Goal: Information Seeking & Learning: Learn about a topic

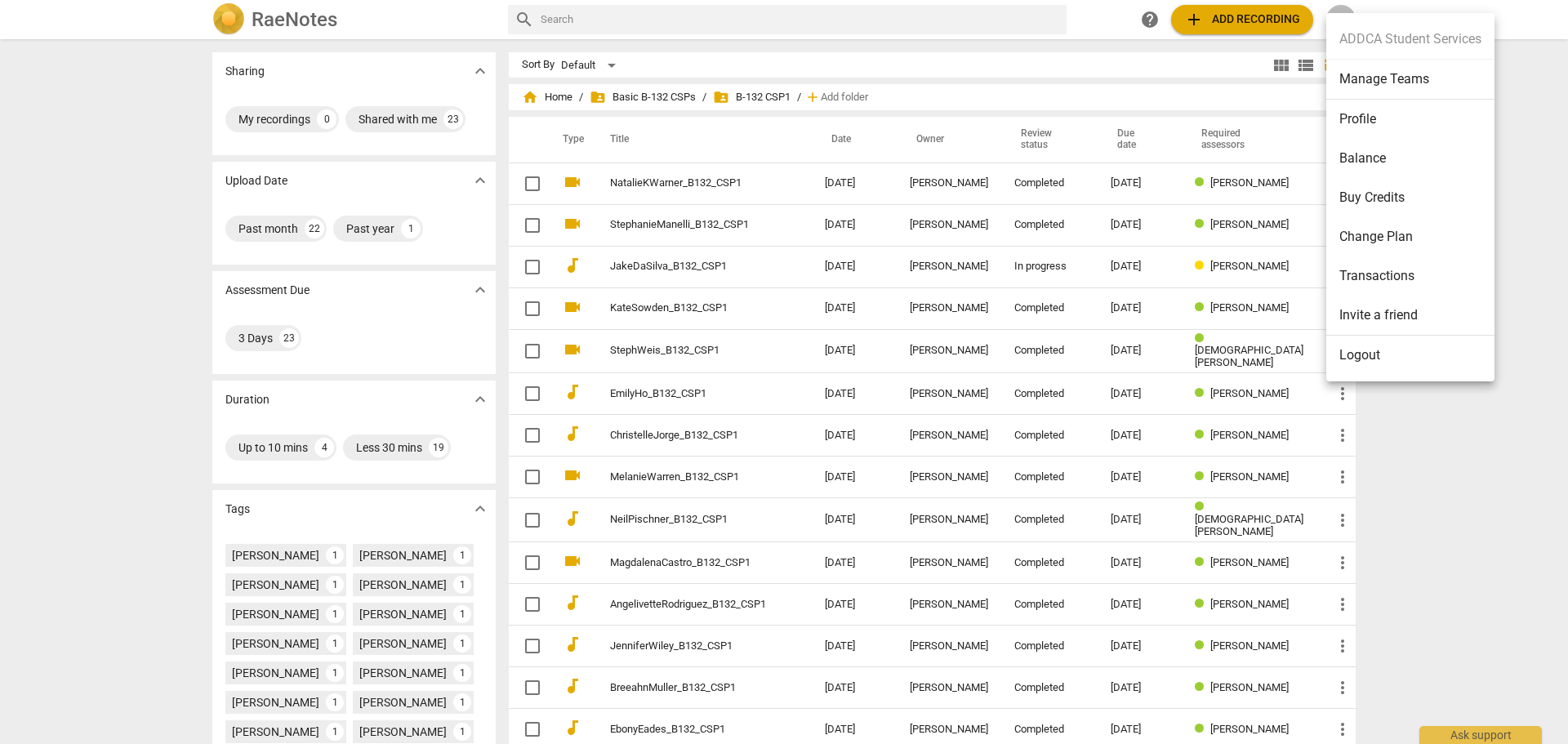
click at [1369, 84] on li "Manage Teams" at bounding box center [1410, 79] width 168 height 40
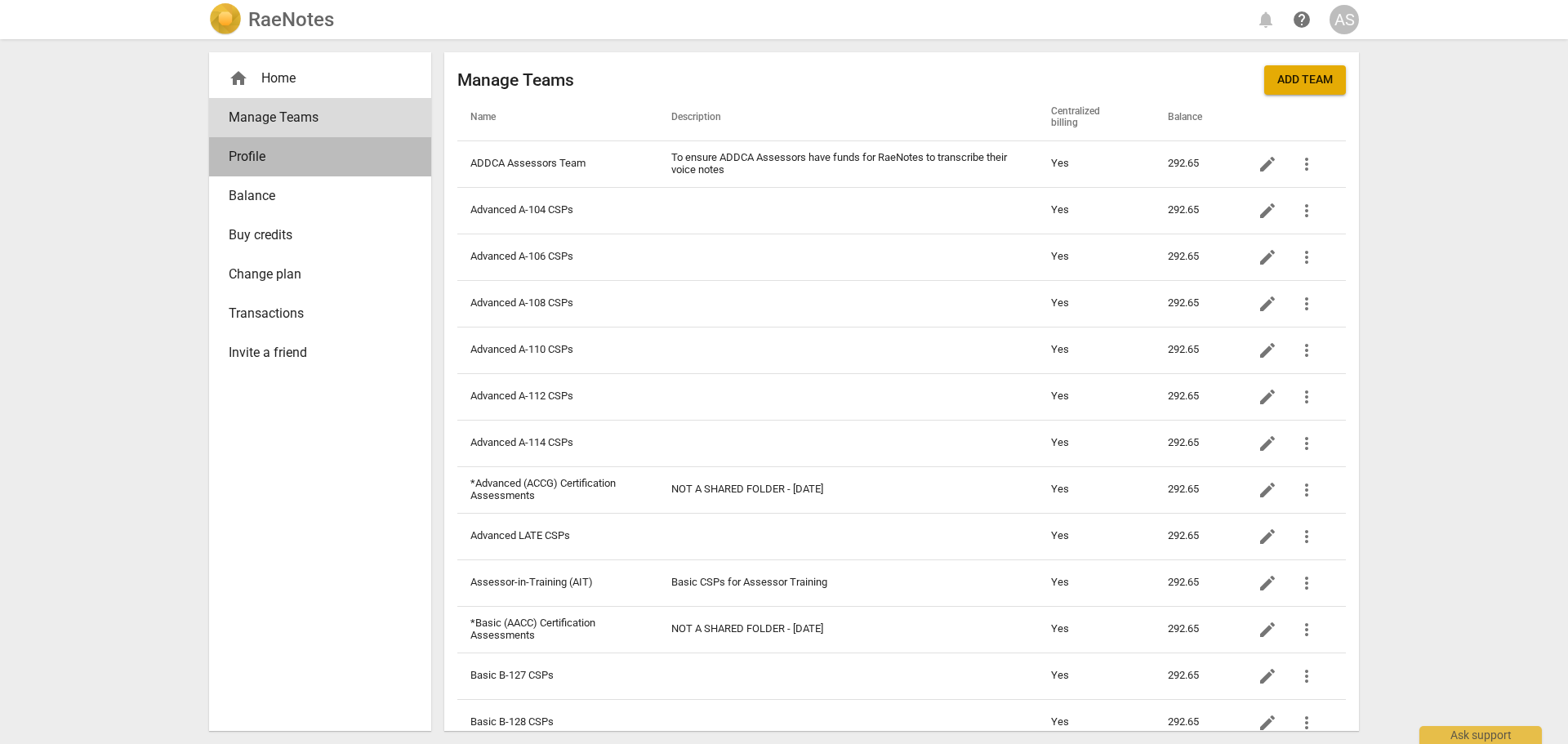
click at [328, 150] on span "Profile" at bounding box center [313, 157] width 170 height 20
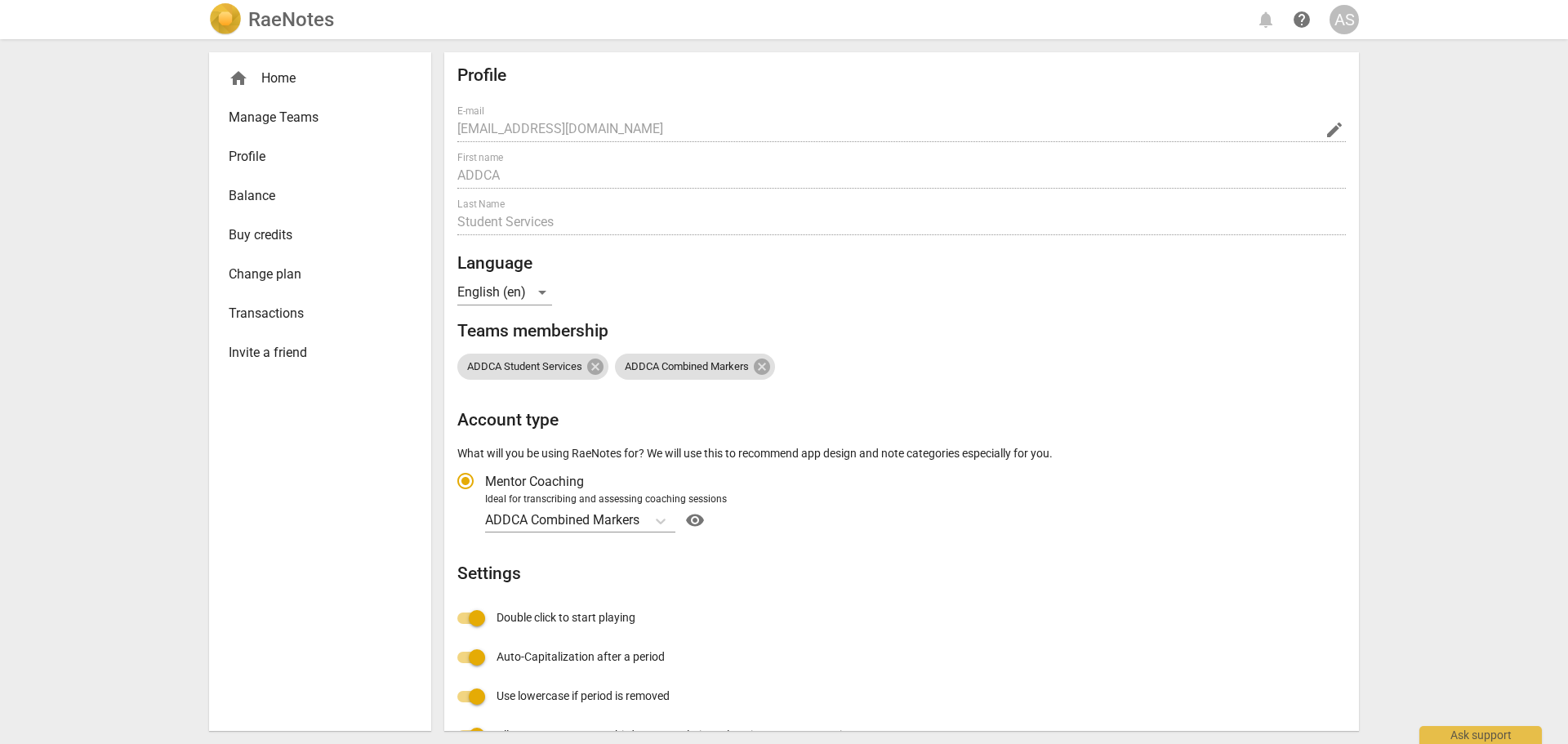
radio input "false"
click at [693, 521] on span "visibility" at bounding box center [695, 520] width 26 height 20
click at [264, 21] on h2 "RaeNotes" at bounding box center [291, 19] width 86 height 23
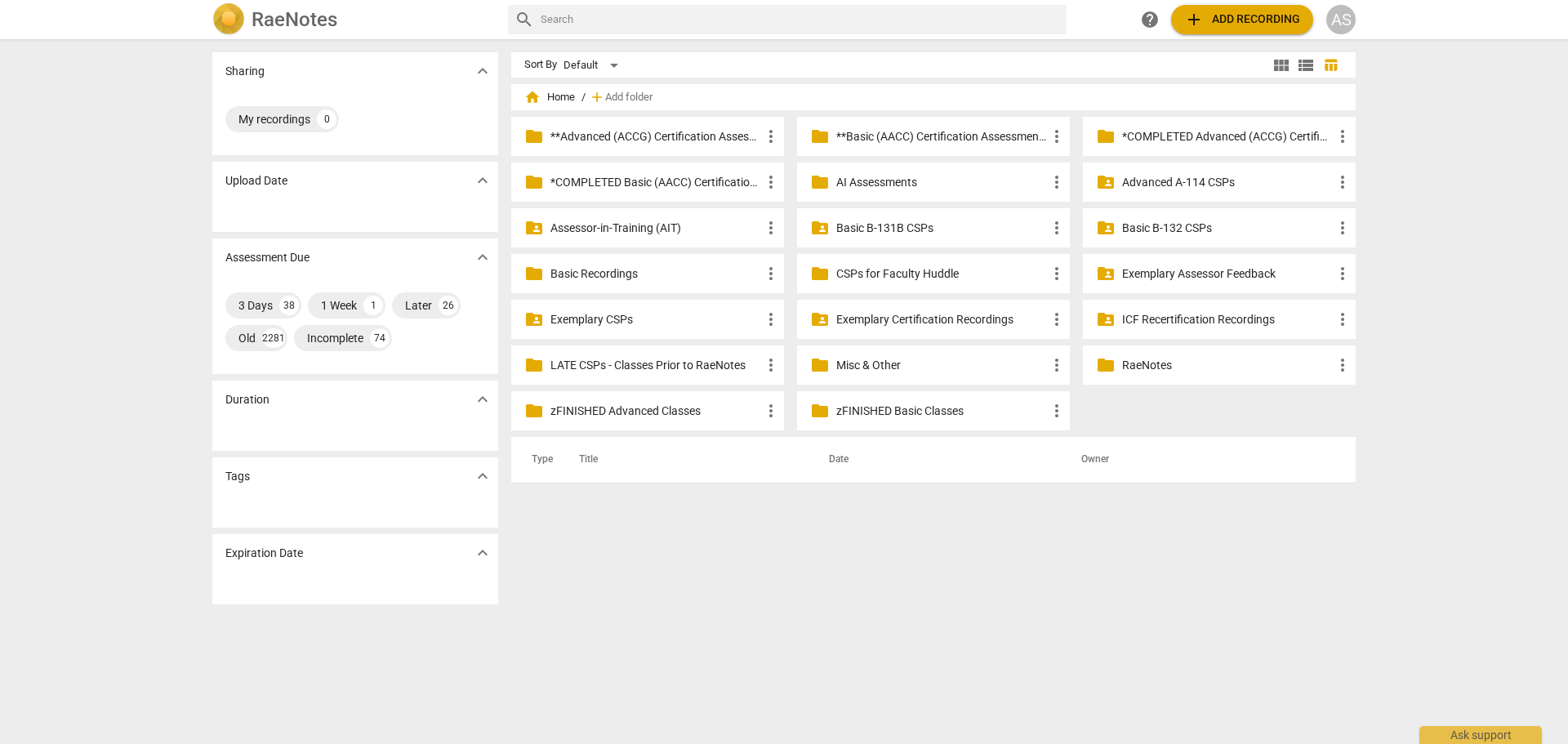
click at [869, 133] on p "**Basic (AACC) Certification Assessments" at bounding box center [941, 137] width 211 height 17
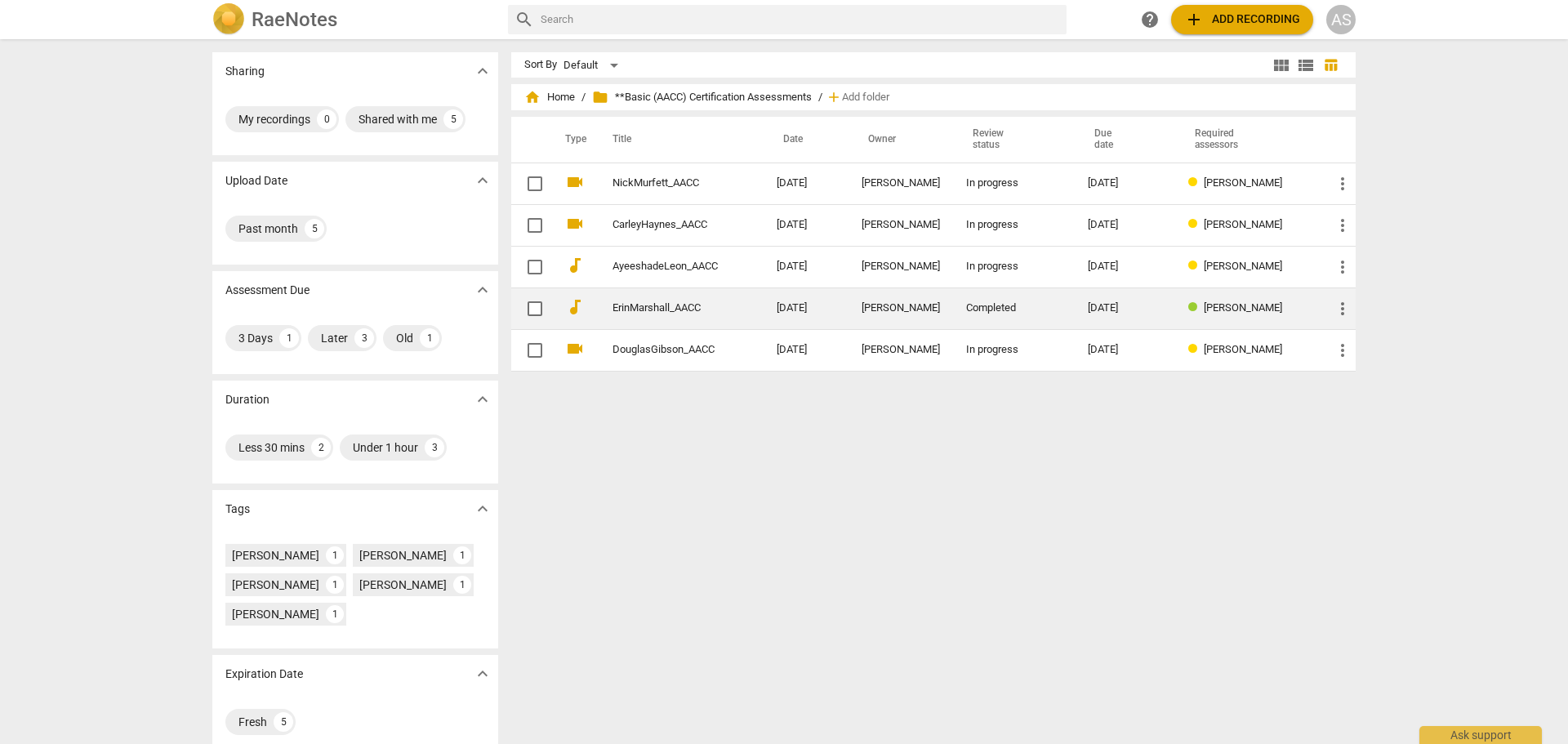
click at [814, 312] on td "[DATE]" at bounding box center [806, 308] width 85 height 41
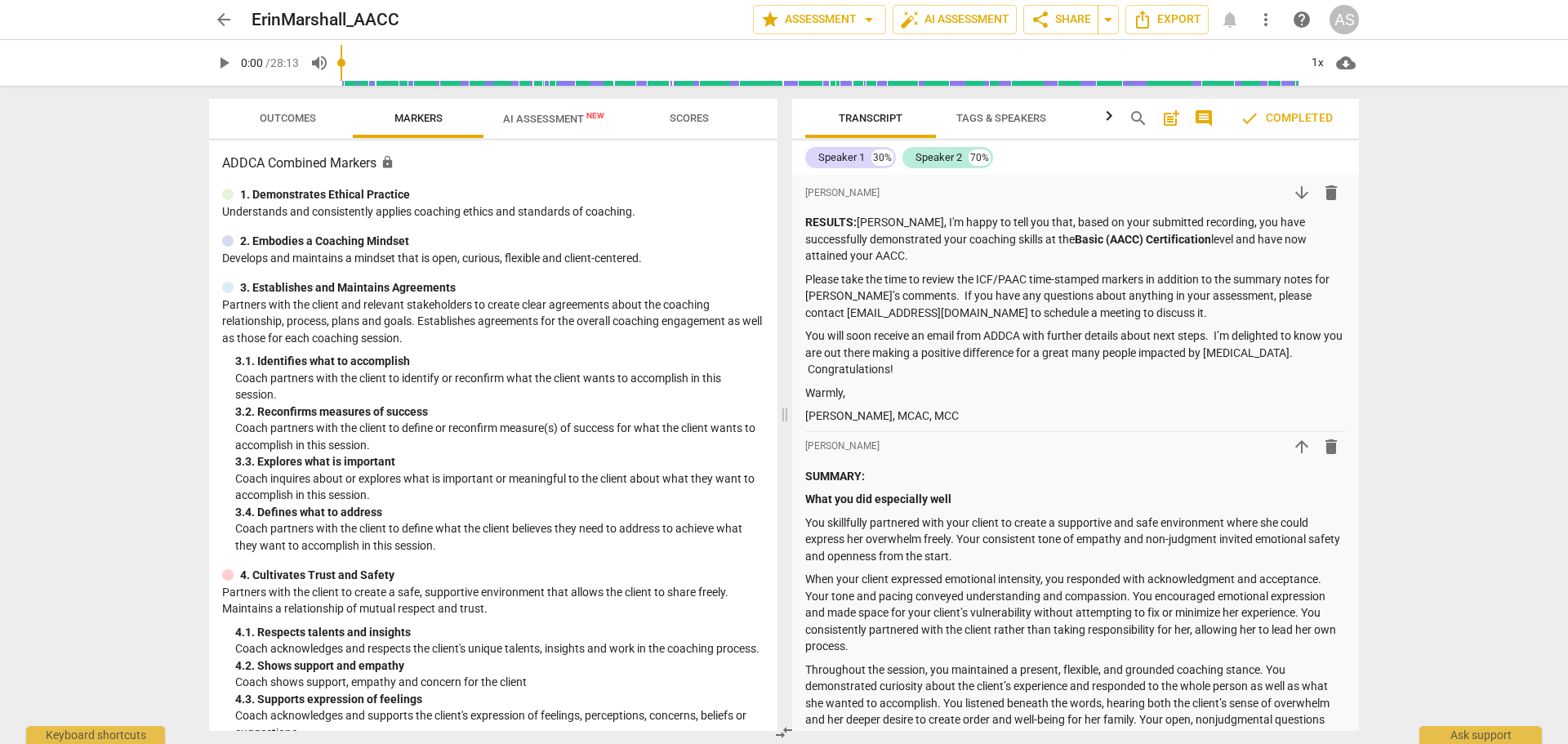
click at [223, 17] on span "arrow_back" at bounding box center [223, 19] width 20 height 20
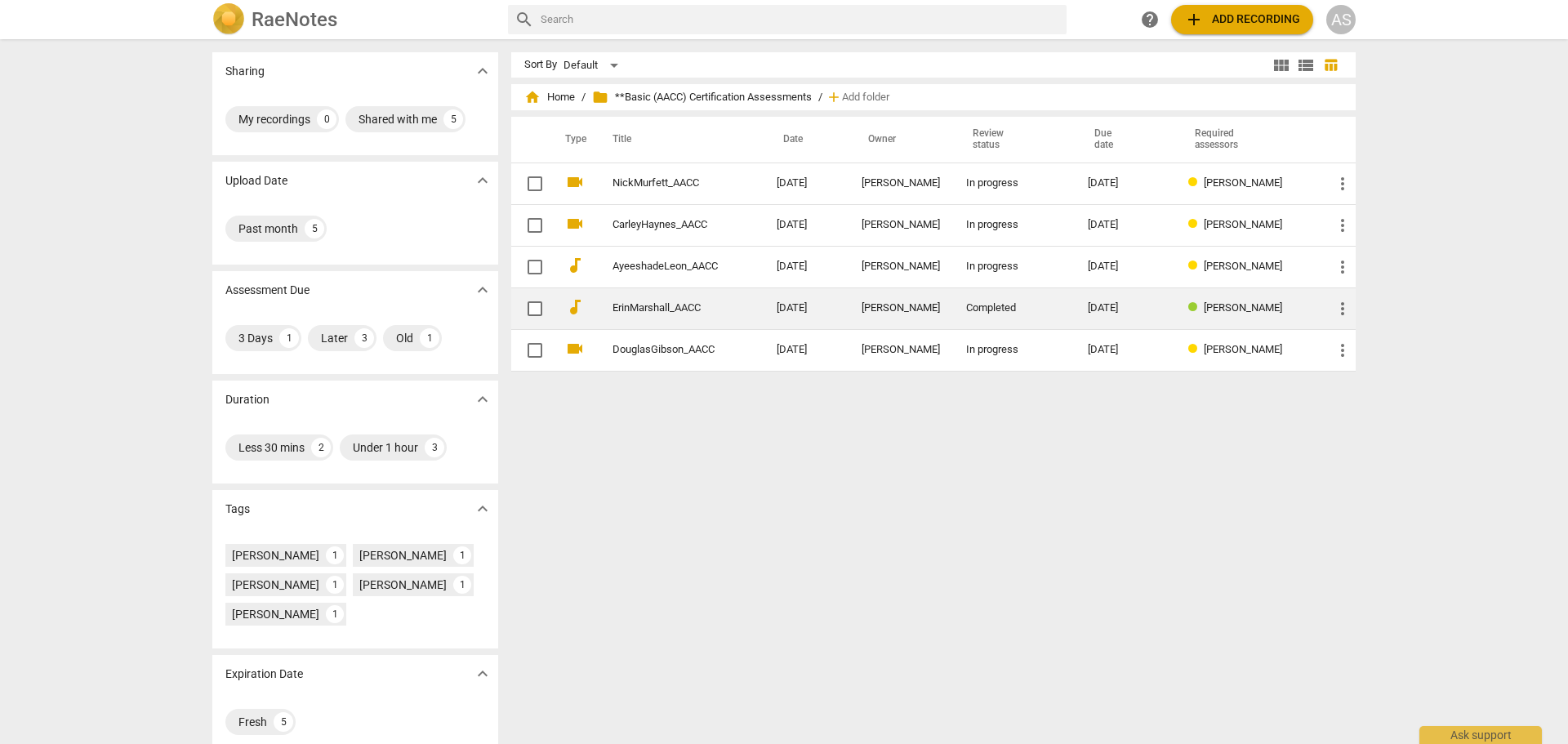
click at [1338, 315] on span "more_vert" at bounding box center [1342, 308] width 20 height 20
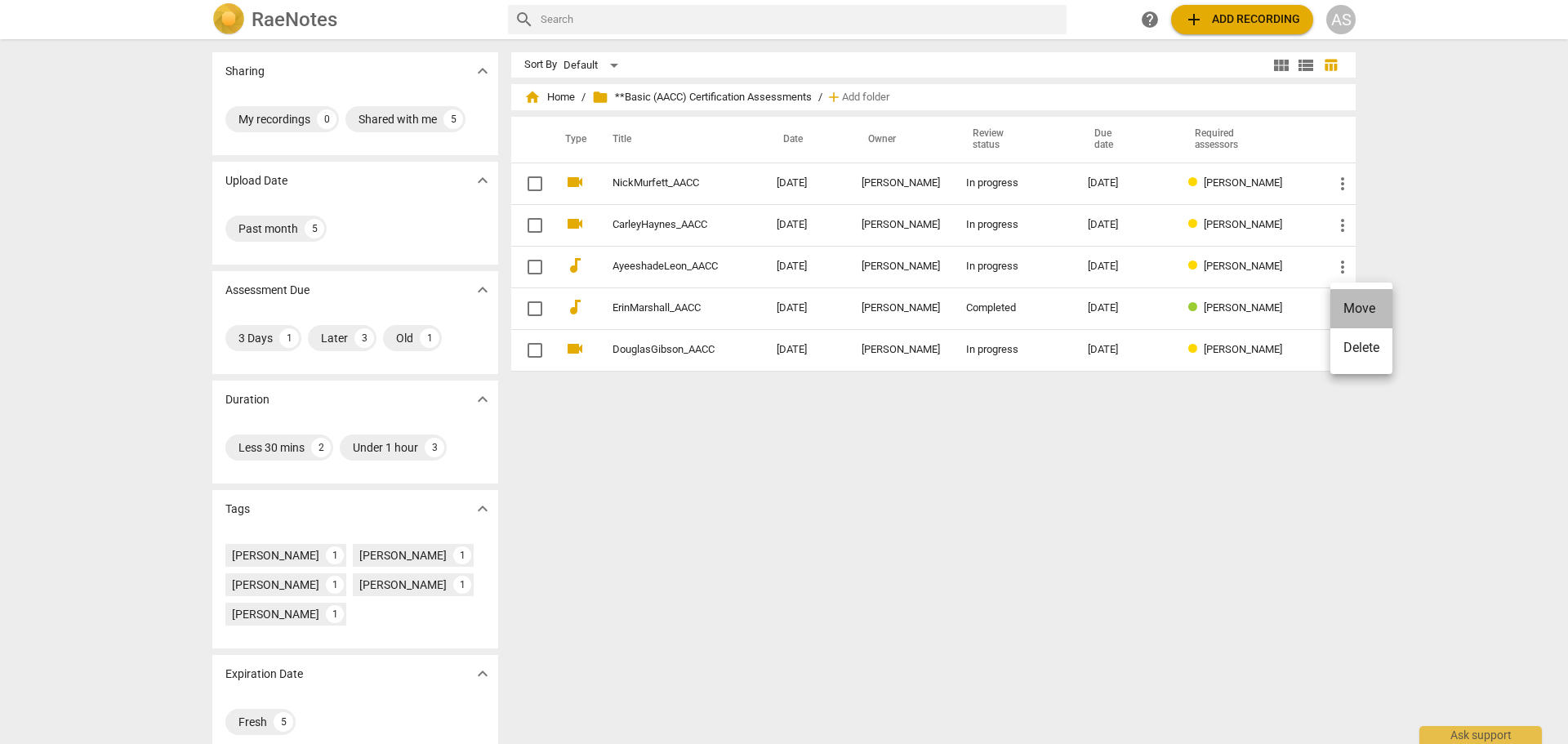
click at [1356, 314] on li "Move" at bounding box center [1361, 309] width 62 height 40
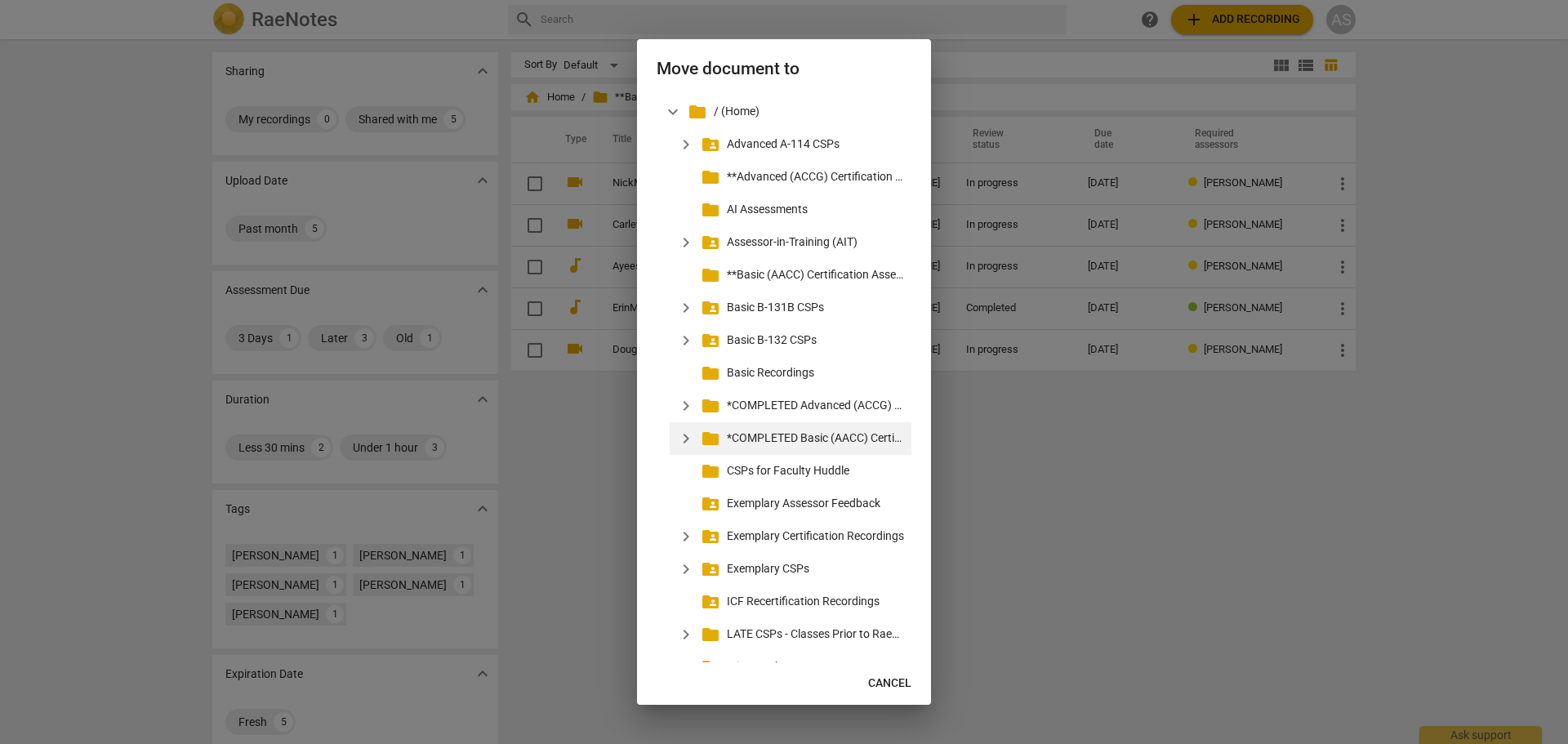
click at [842, 437] on p "*COMPLETED Basic (AACC) Certification Assessments" at bounding box center [815, 438] width 178 height 17
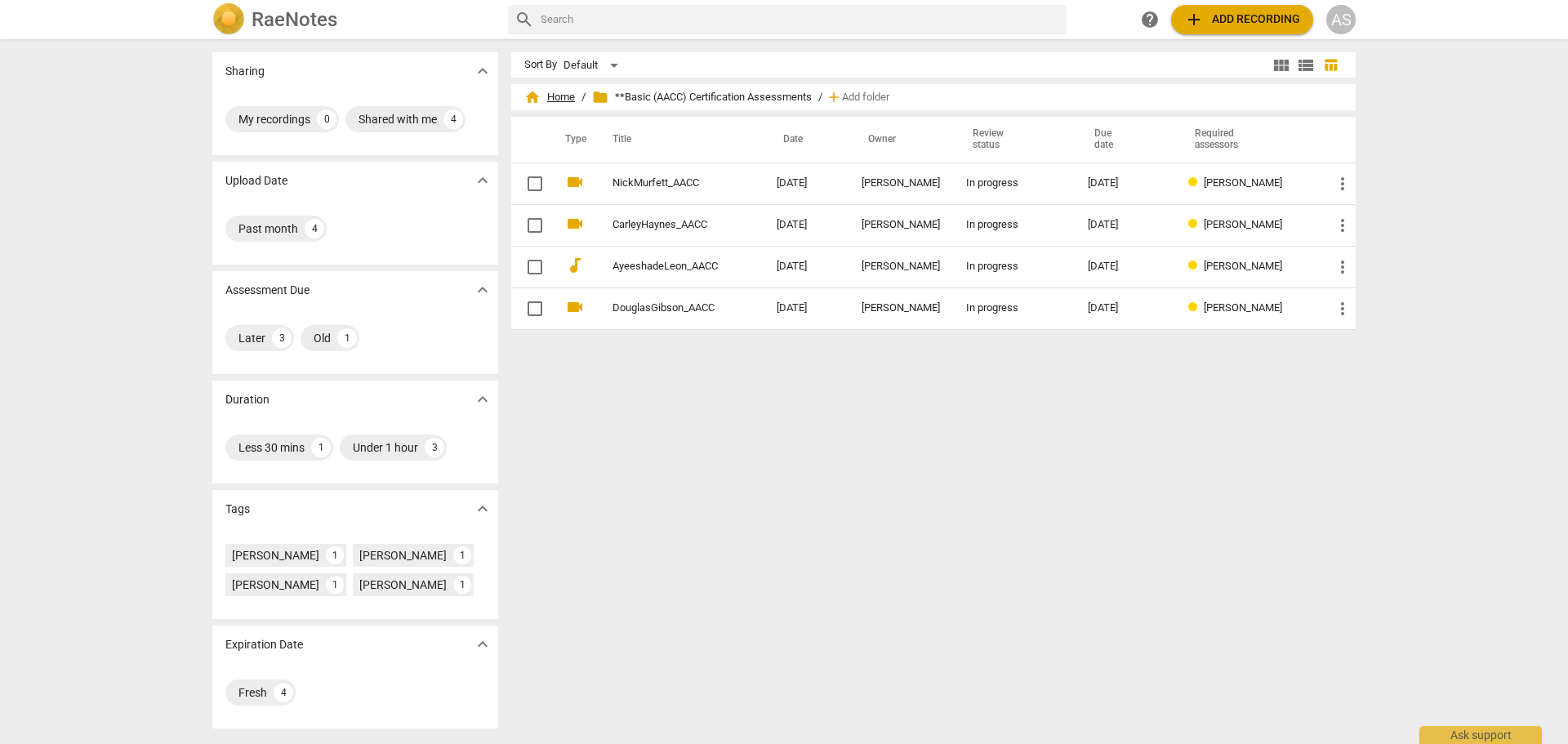
click at [562, 91] on span "home Home" at bounding box center [549, 96] width 51 height 16
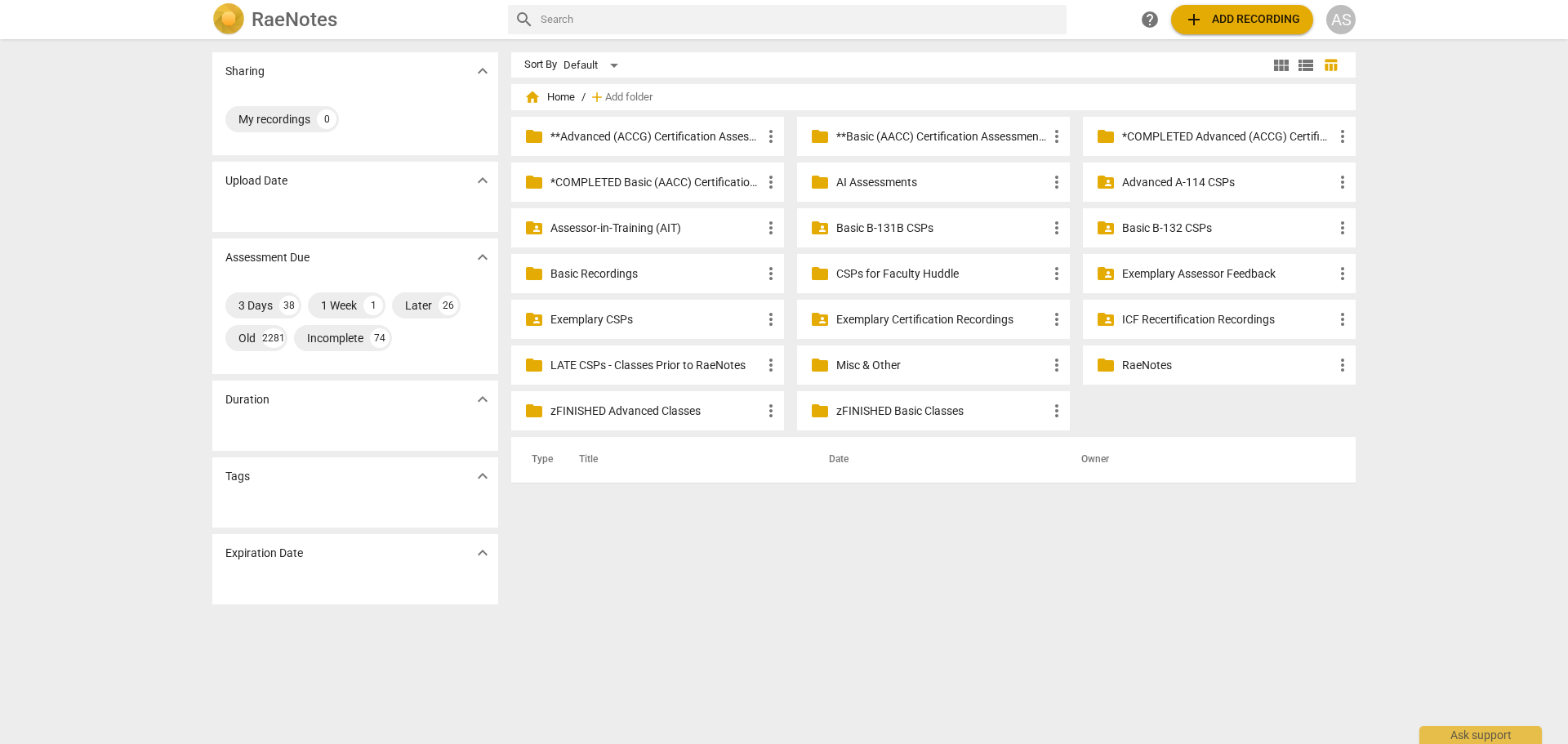
click at [713, 180] on p "*COMPLETED Basic (AACC) Certification Assessments" at bounding box center [655, 183] width 211 height 17
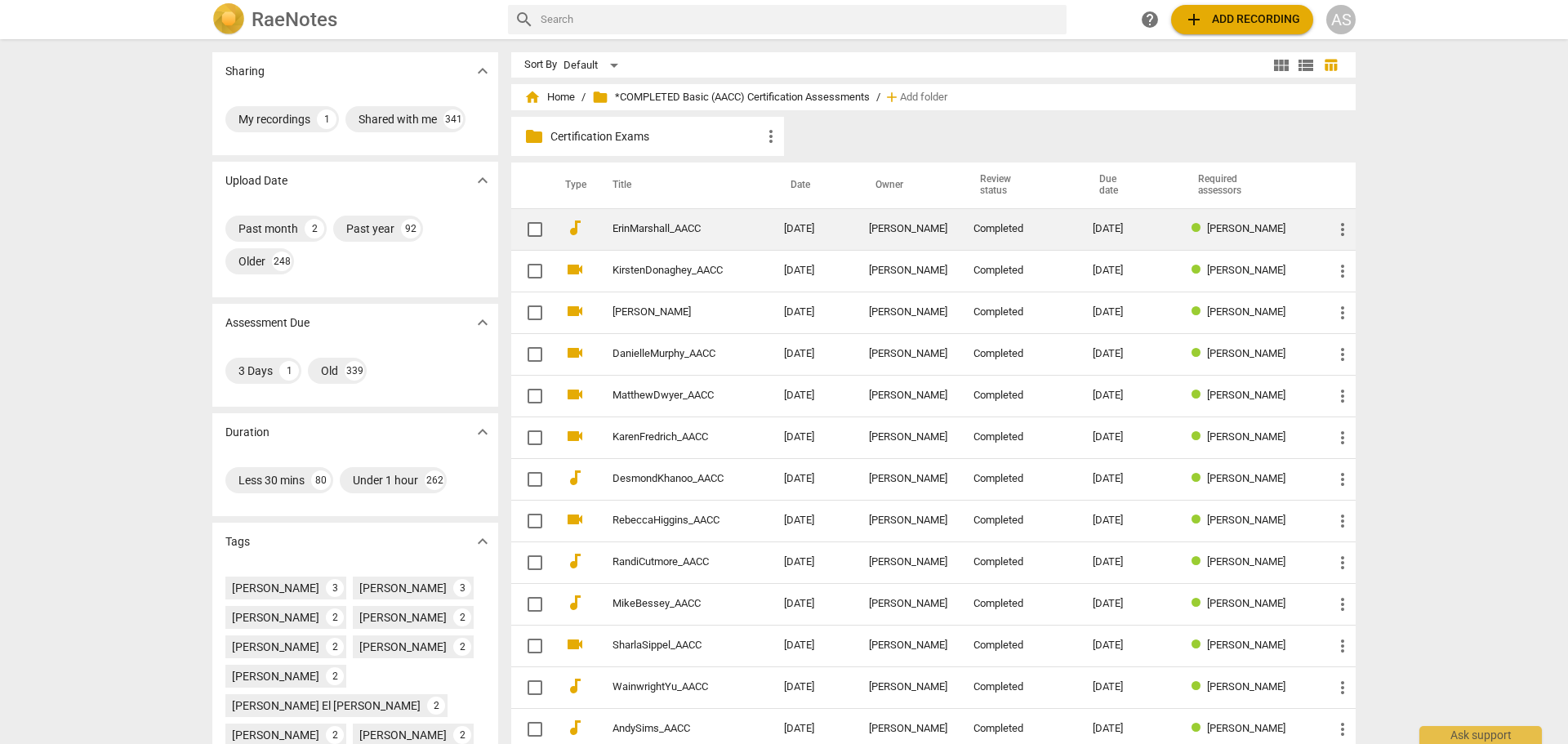
click at [753, 235] on td "ErinMarshall_AACC" at bounding box center [681, 229] width 178 height 41
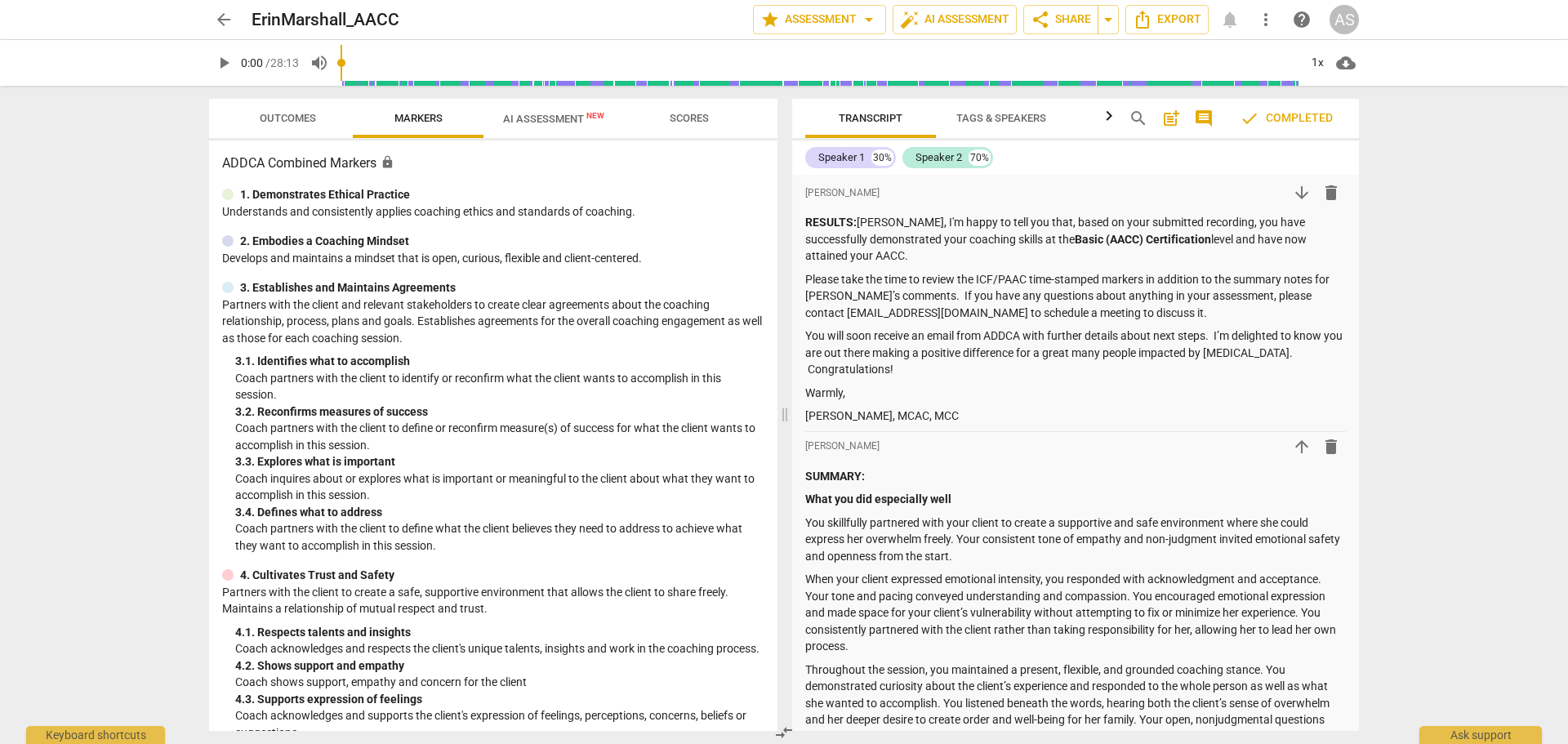
click at [214, 58] on span "play_arrow" at bounding box center [223, 63] width 20 height 20
click at [227, 63] on span "pause" at bounding box center [223, 63] width 20 height 20
type input "6"
click at [223, 31] on button "arrow_back" at bounding box center [224, 20] width 29 height 29
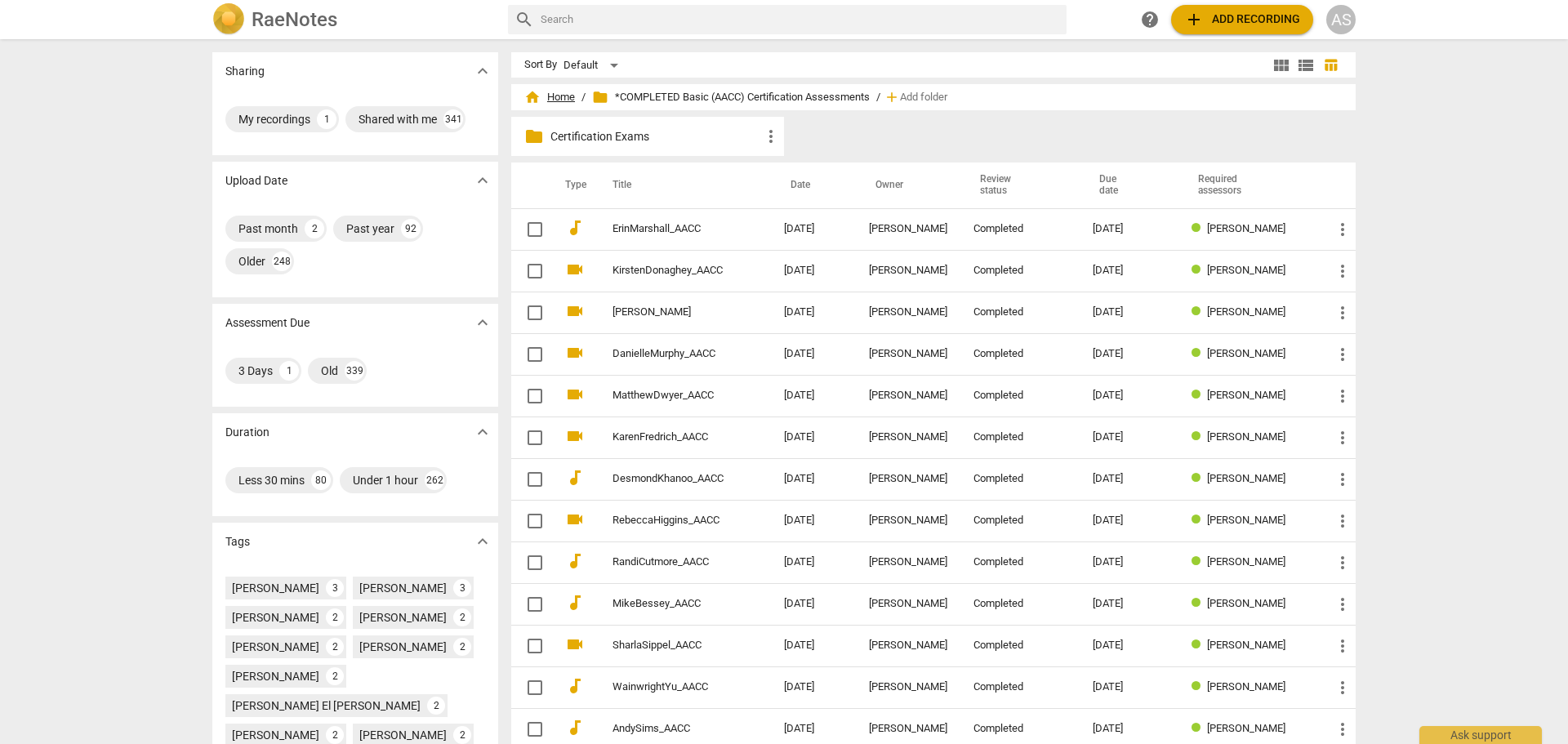
click at [563, 99] on span "home Home" at bounding box center [549, 96] width 51 height 16
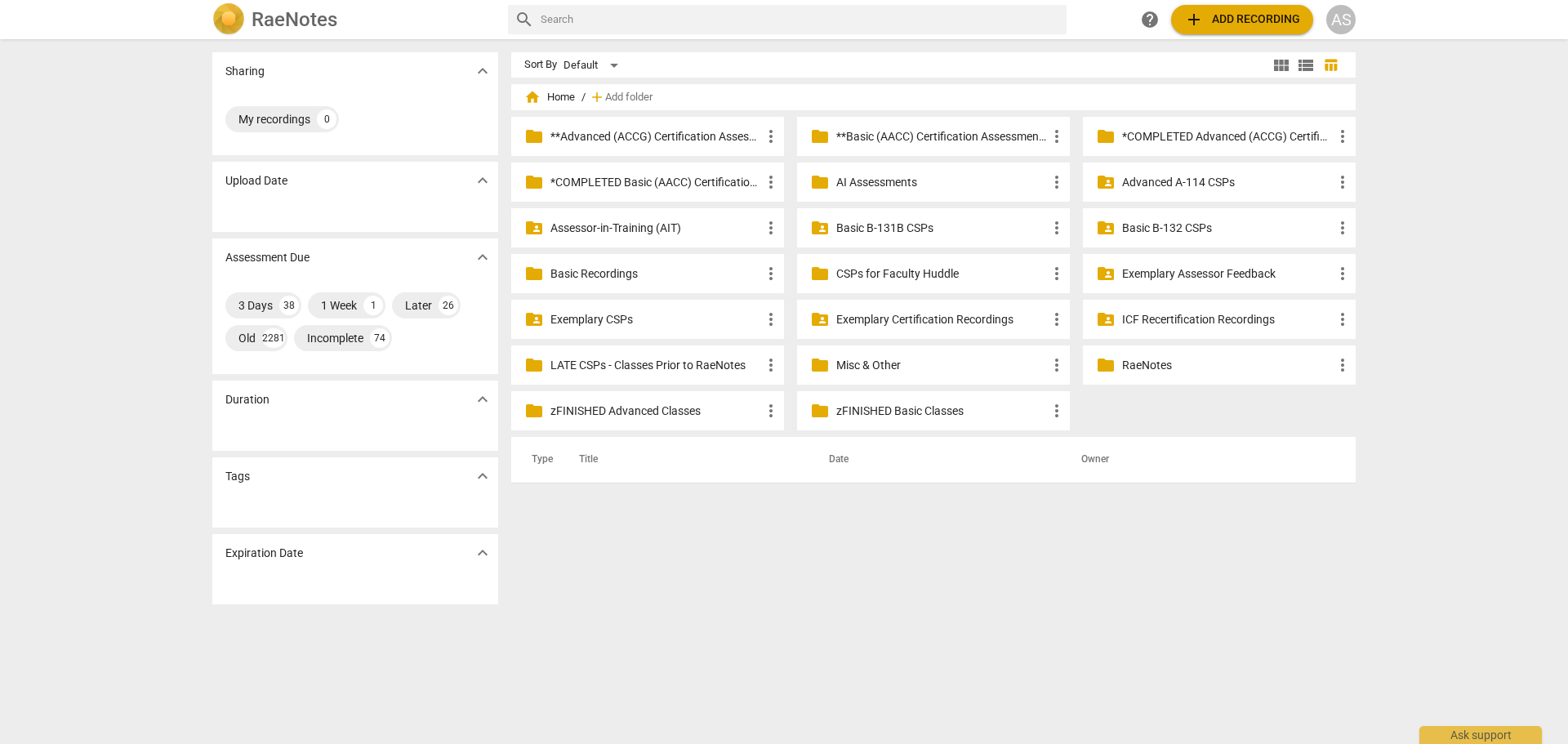
click at [858, 126] on div "folder **Basic (AACC) Certification Assessments more_vert" at bounding box center [933, 137] width 273 height 40
click at [861, 132] on p "**Basic (AACC) Certification Assessments" at bounding box center [941, 137] width 211 height 17
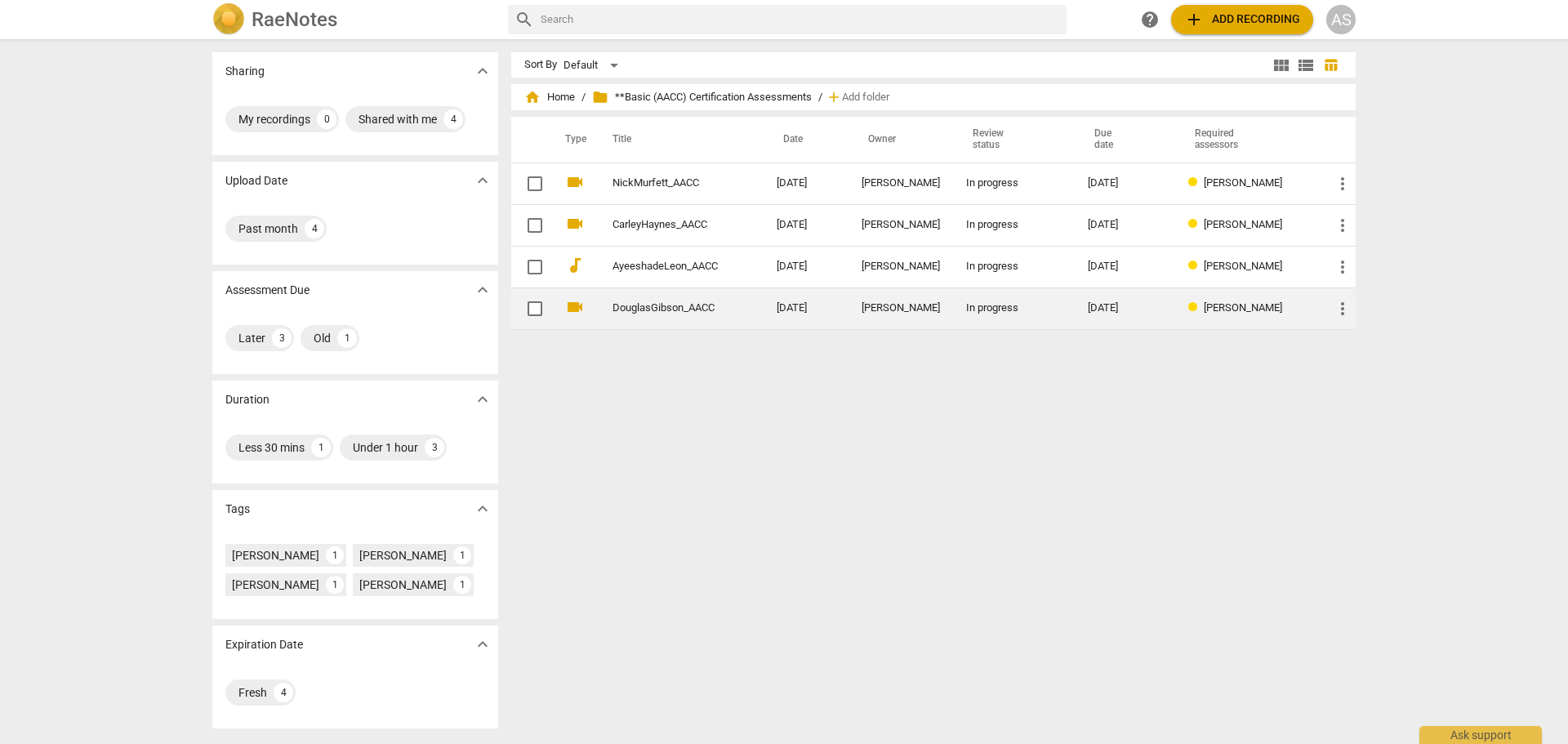
click at [667, 298] on td "DouglasGibson_AACC" at bounding box center [678, 308] width 170 height 41
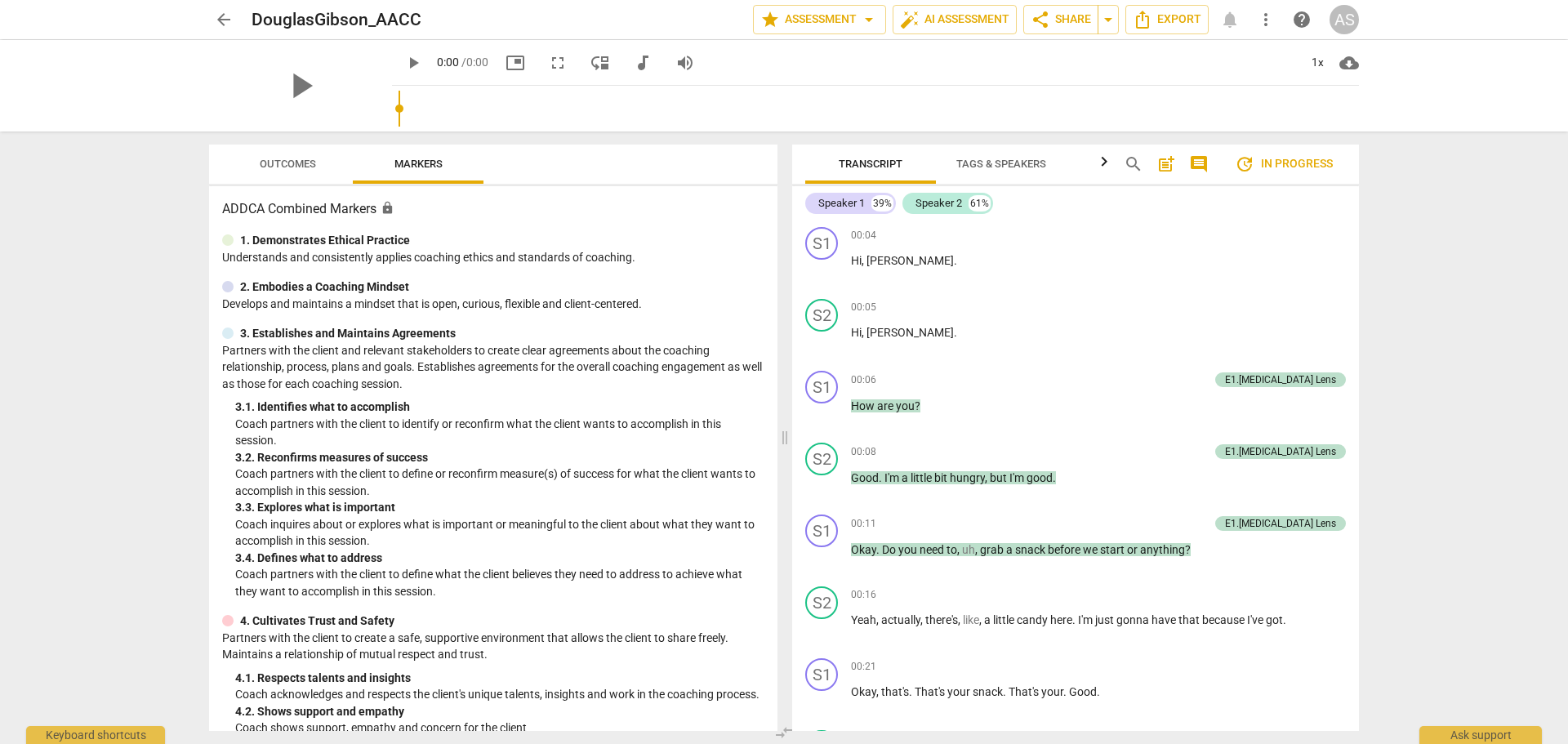
click at [291, 167] on span "Outcomes" at bounding box center [288, 164] width 56 height 12
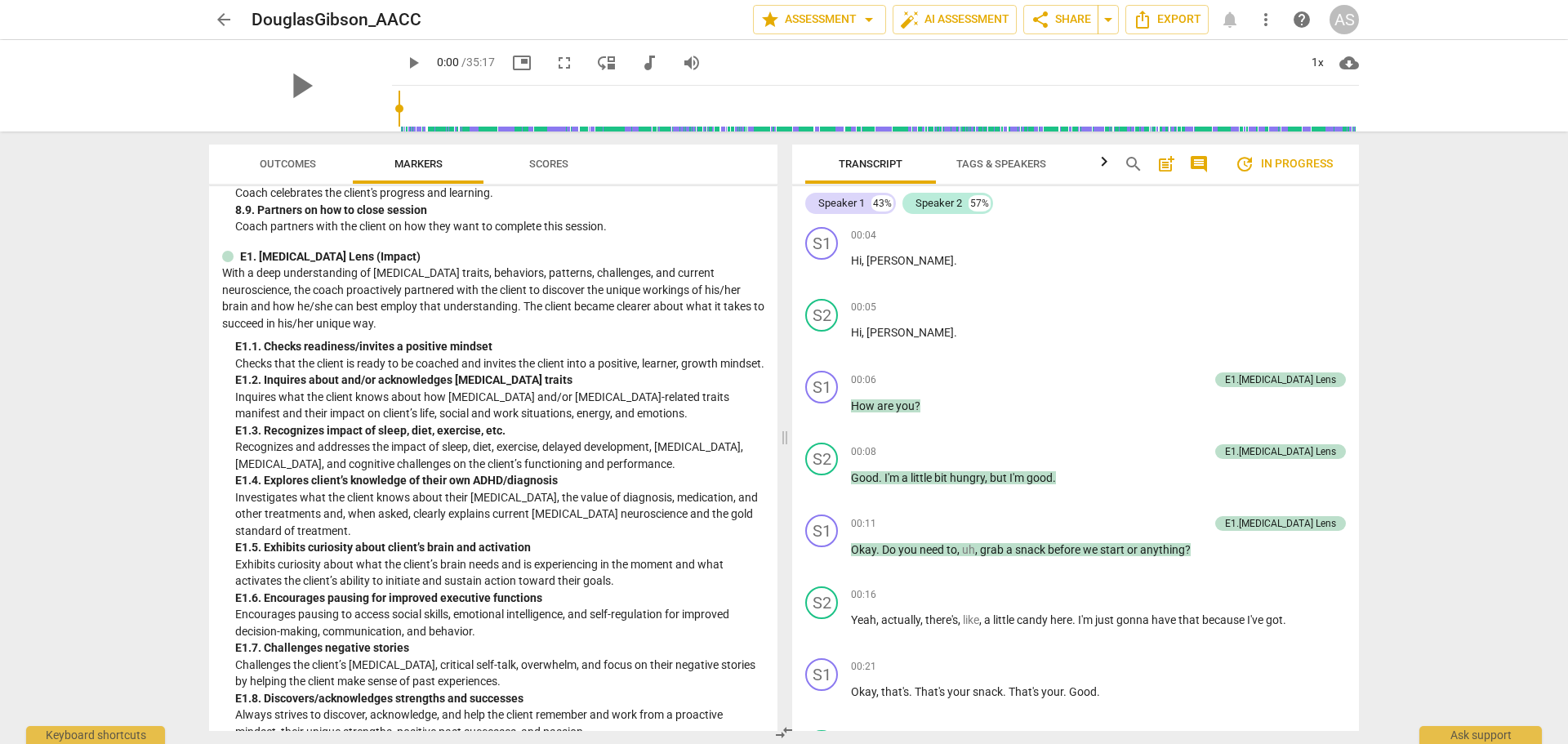
scroll to position [2124, 0]
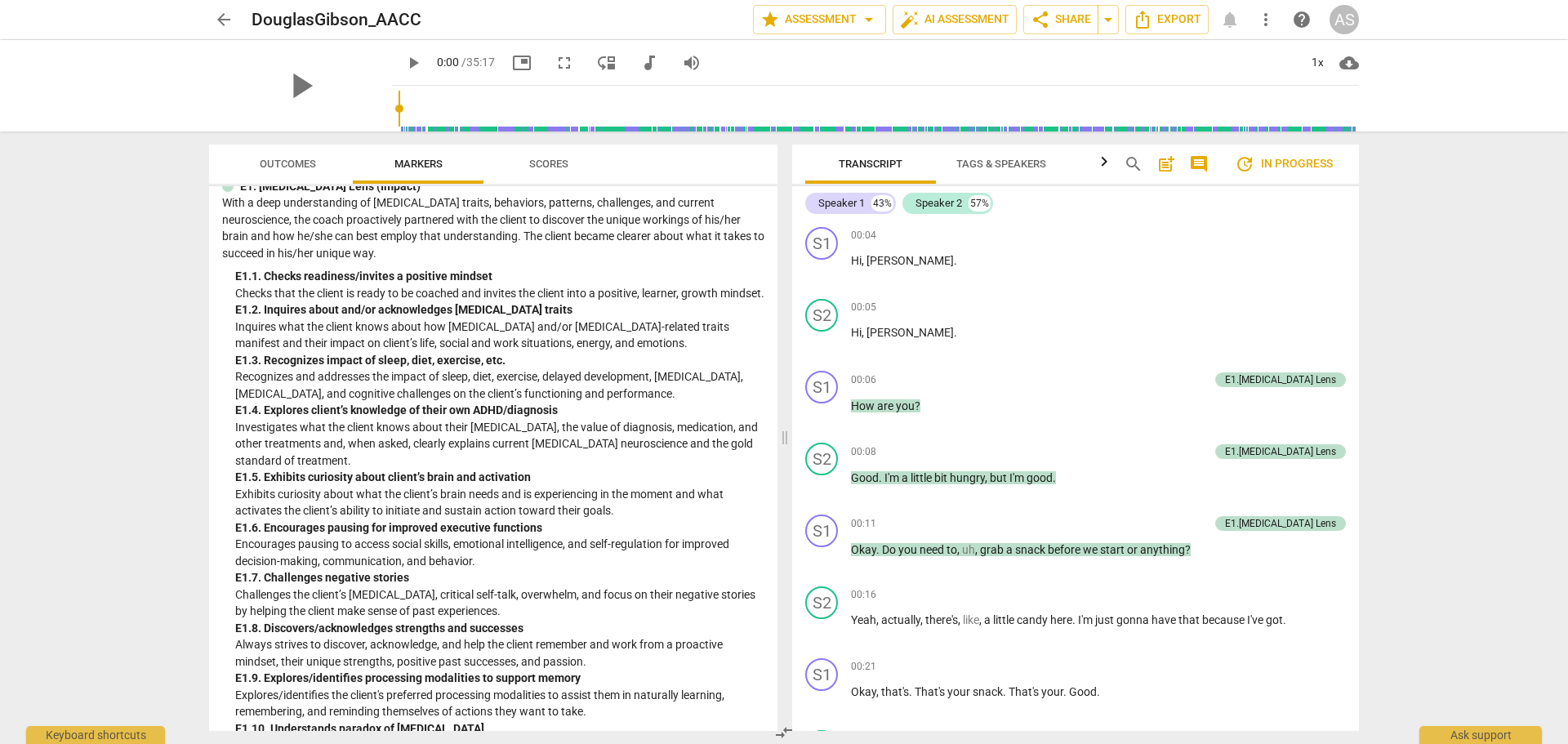
click at [294, 163] on span "Outcomes" at bounding box center [288, 164] width 56 height 12
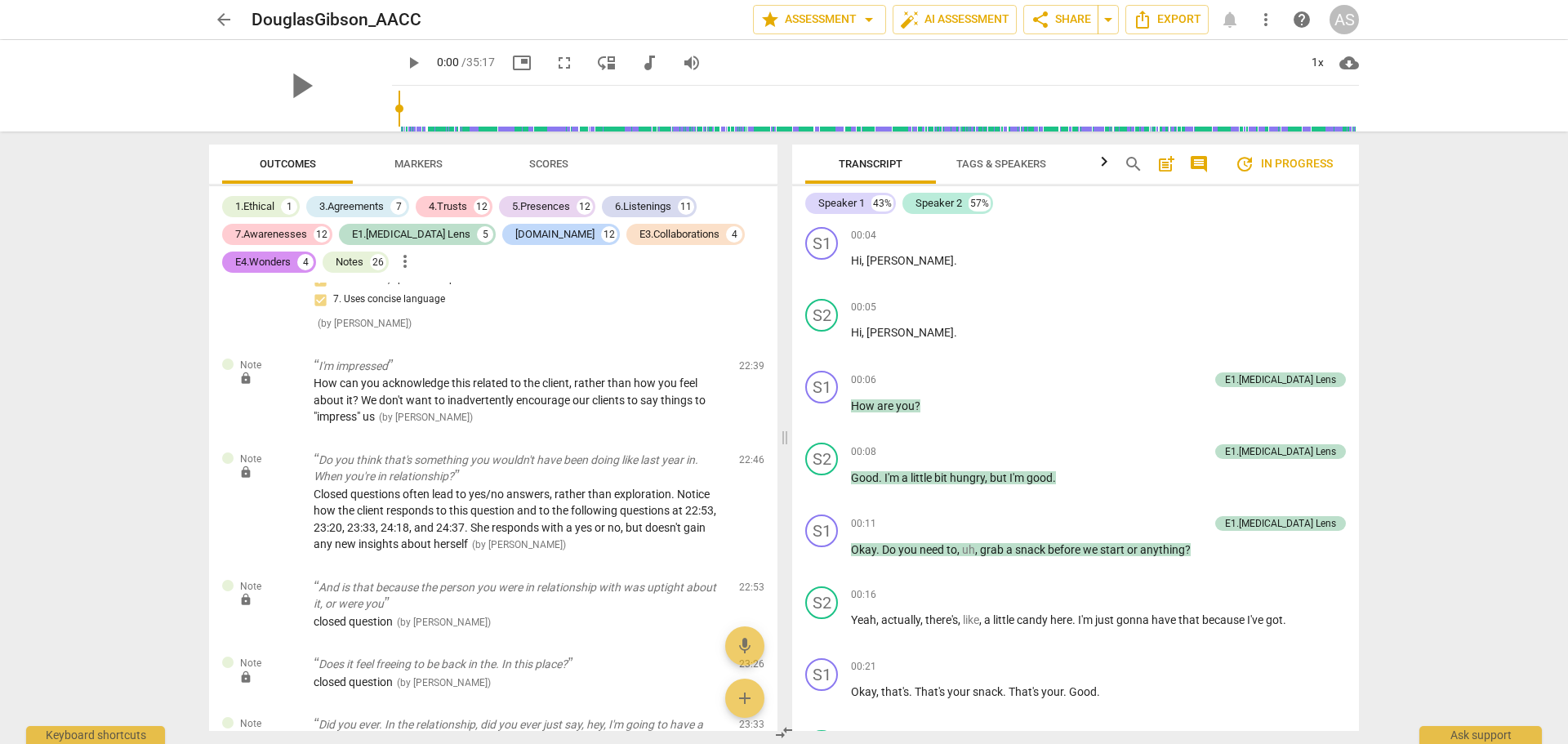
scroll to position [11045, 0]
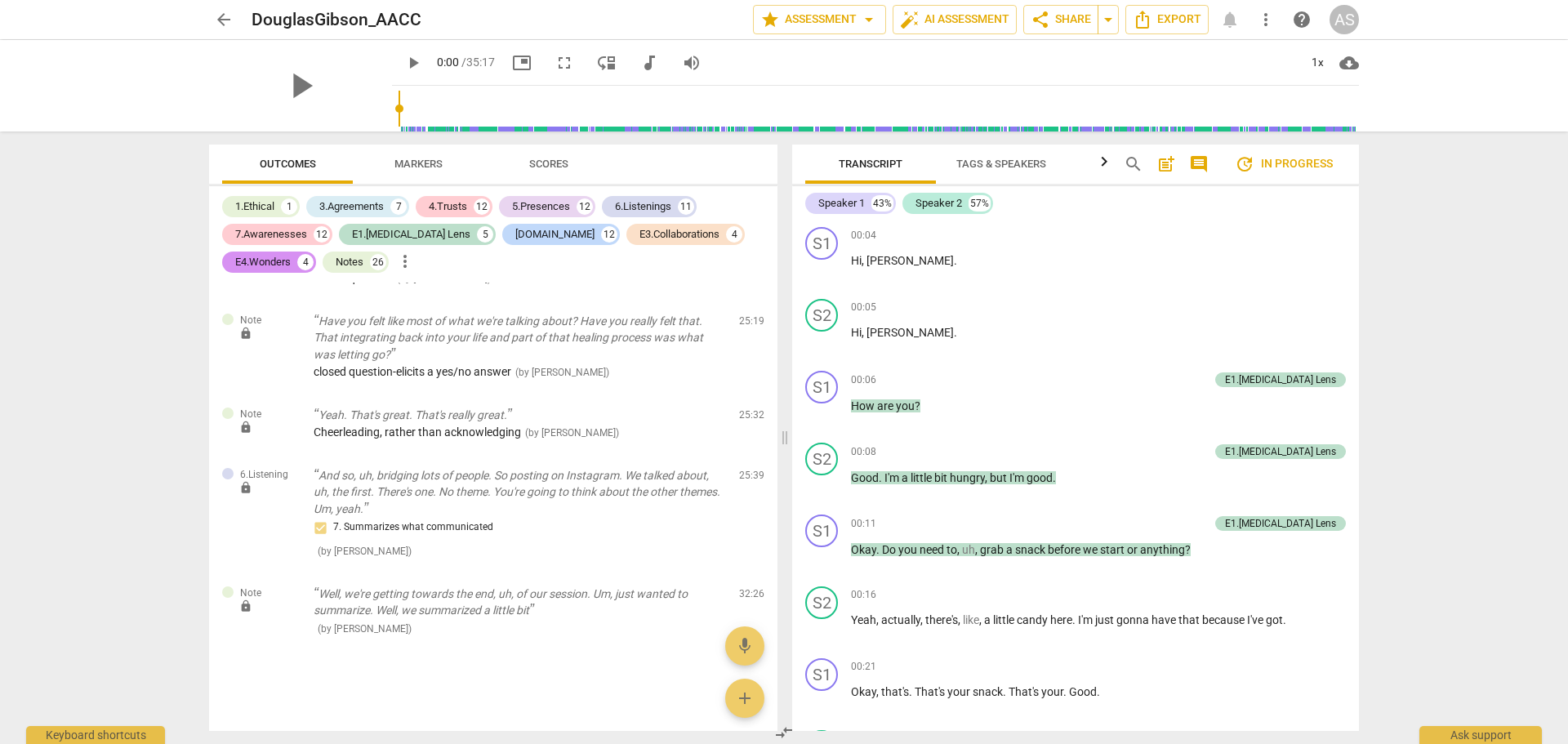
click at [224, 18] on span "arrow_back" at bounding box center [223, 19] width 20 height 20
